Goal: Information Seeking & Learning: Learn about a topic

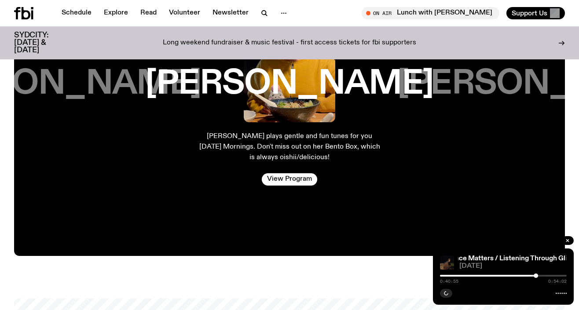
scroll to position [1670, 0]
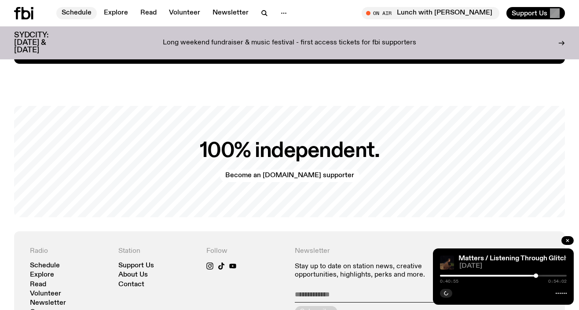
click at [84, 12] on link "Schedule" at bounding box center [76, 13] width 40 height 12
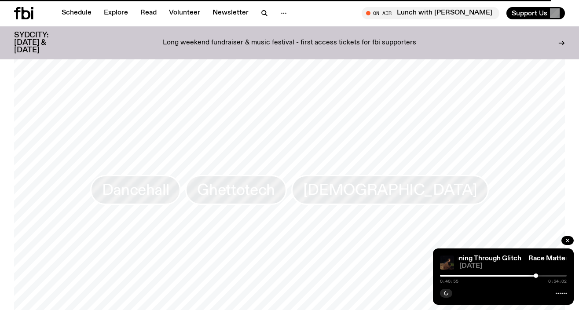
scroll to position [662, 0]
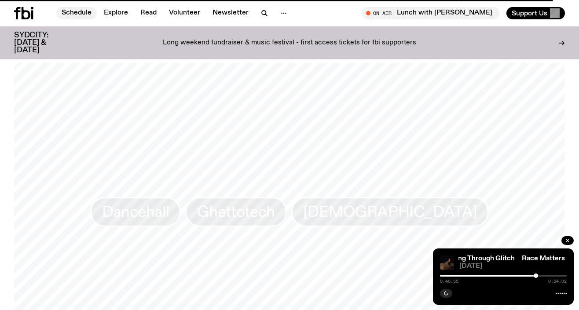
click at [79, 12] on link "Schedule" at bounding box center [76, 13] width 40 height 12
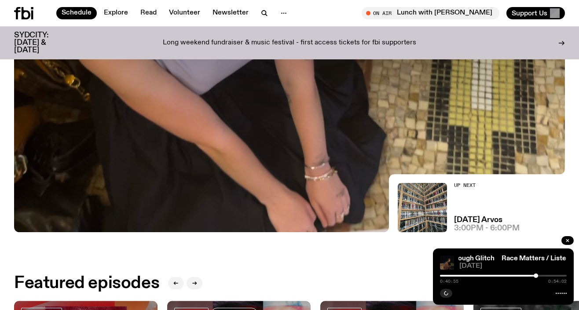
scroll to position [109, 0]
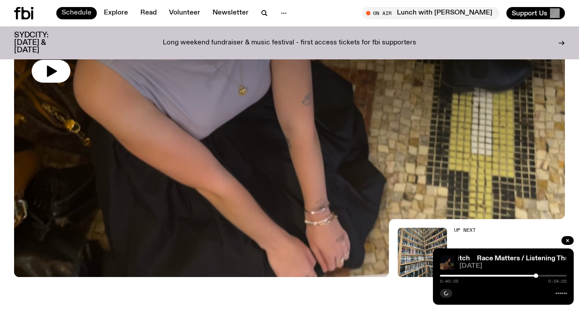
click at [82, 14] on link "Schedule" at bounding box center [76, 13] width 40 height 12
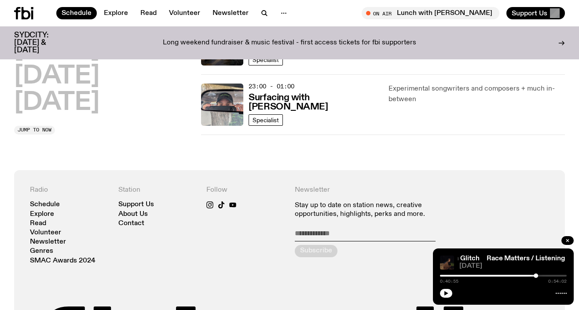
scroll to position [539, 0]
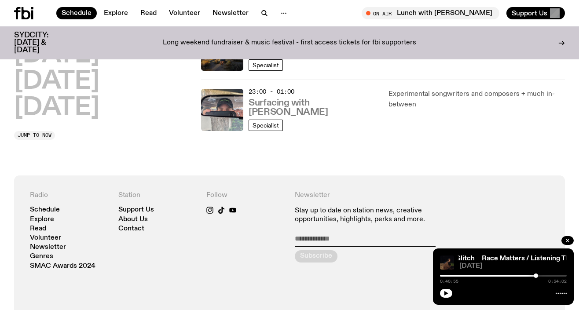
click at [296, 111] on h3 "Surfacing with [PERSON_NAME]" at bounding box center [313, 108] width 129 height 18
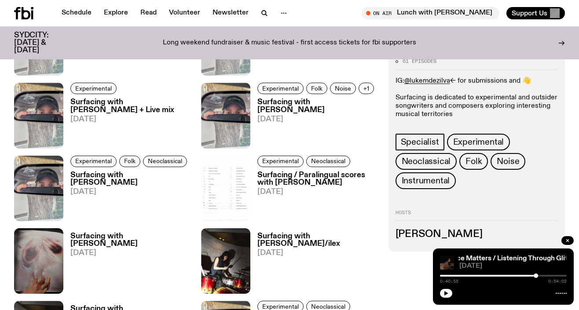
scroll to position [676, 0]
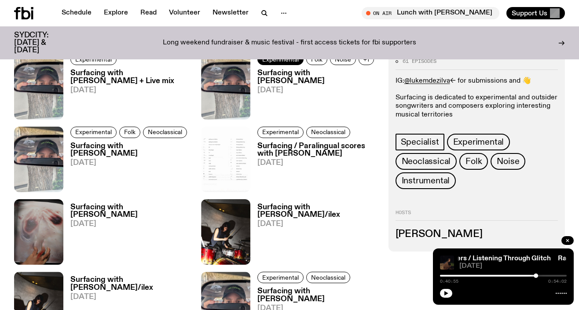
click at [281, 59] on span "Experimental" at bounding box center [280, 59] width 37 height 7
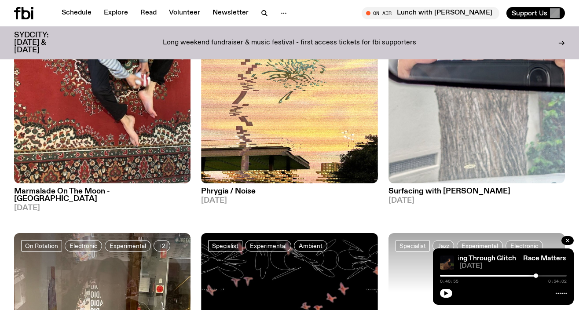
scroll to position [579, 0]
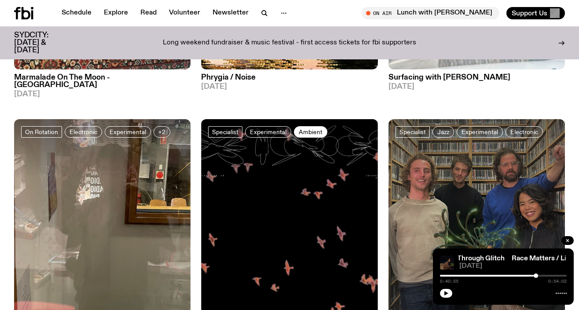
click at [310, 128] on span "Ambient" at bounding box center [311, 131] width 24 height 7
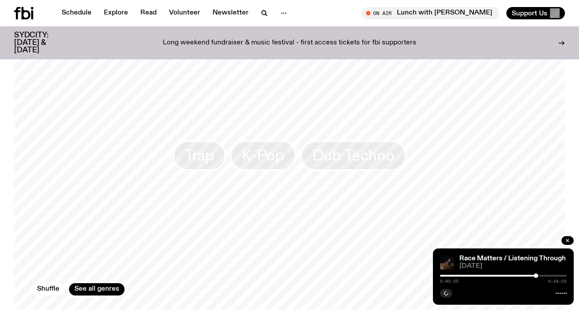
scroll to position [763, 0]
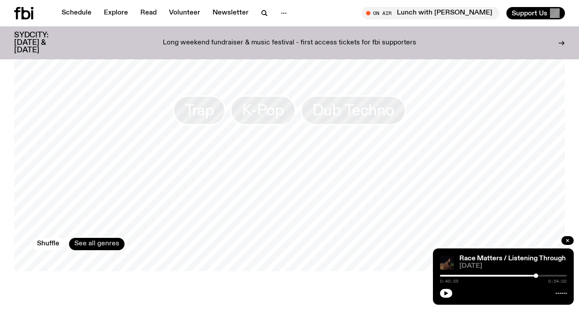
click at [102, 238] on link "See all genres" at bounding box center [96, 244] width 55 height 12
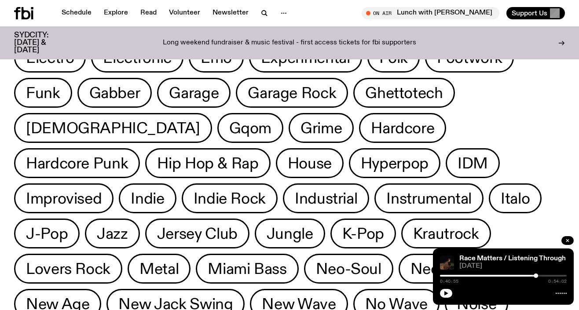
scroll to position [249, 0]
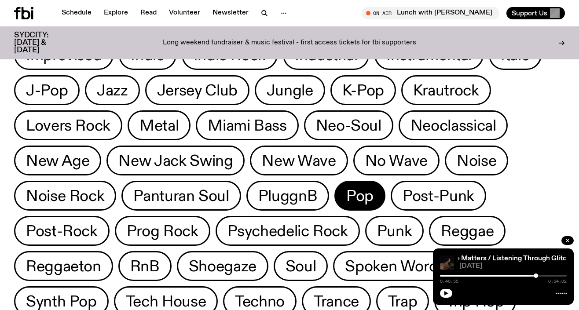
click at [373, 187] on span "Pop" at bounding box center [359, 195] width 27 height 17
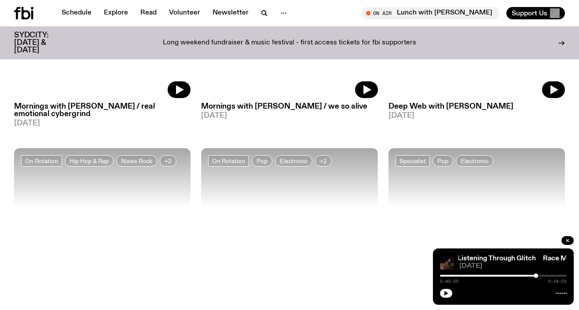
scroll to position [1709, 0]
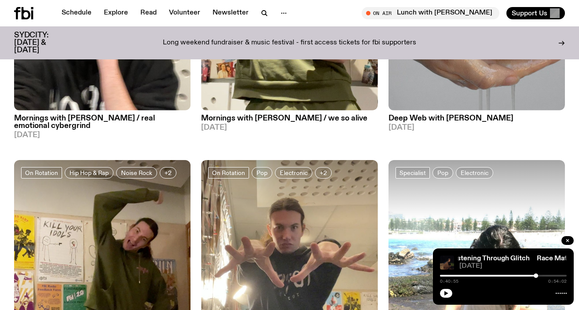
click at [451, 115] on h3 "Deep Web with [PERSON_NAME]" at bounding box center [476, 118] width 176 height 7
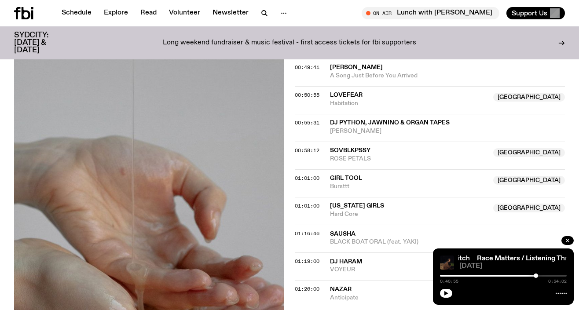
scroll to position [678, 0]
